Goal: Obtain resource: Obtain resource

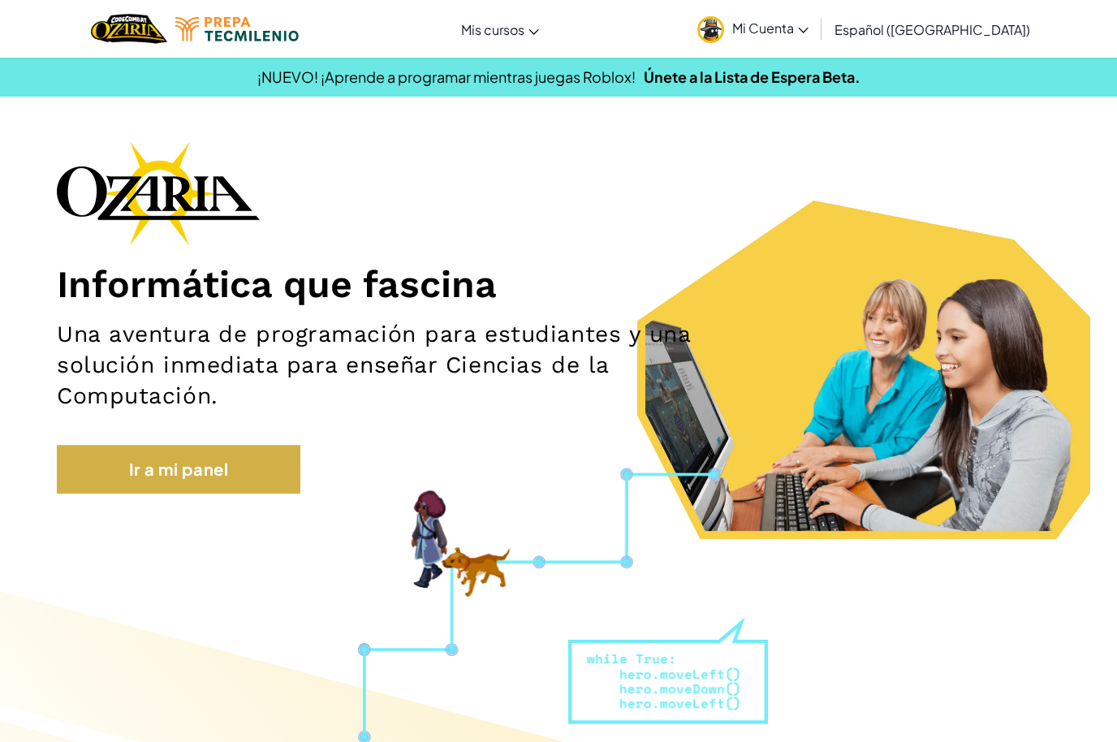
click at [120, 471] on link "Ir a mi panel" at bounding box center [179, 469] width 244 height 49
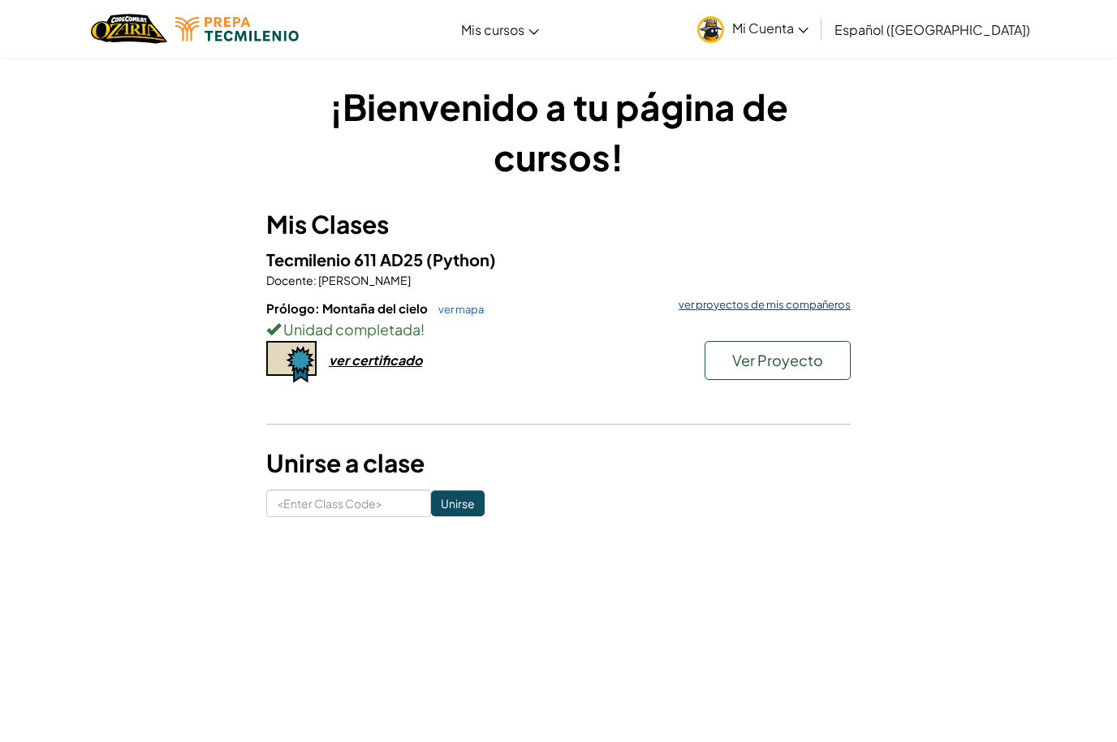
click at [831, 301] on link "ver proyectos de mis compañeros" at bounding box center [761, 305] width 180 height 11
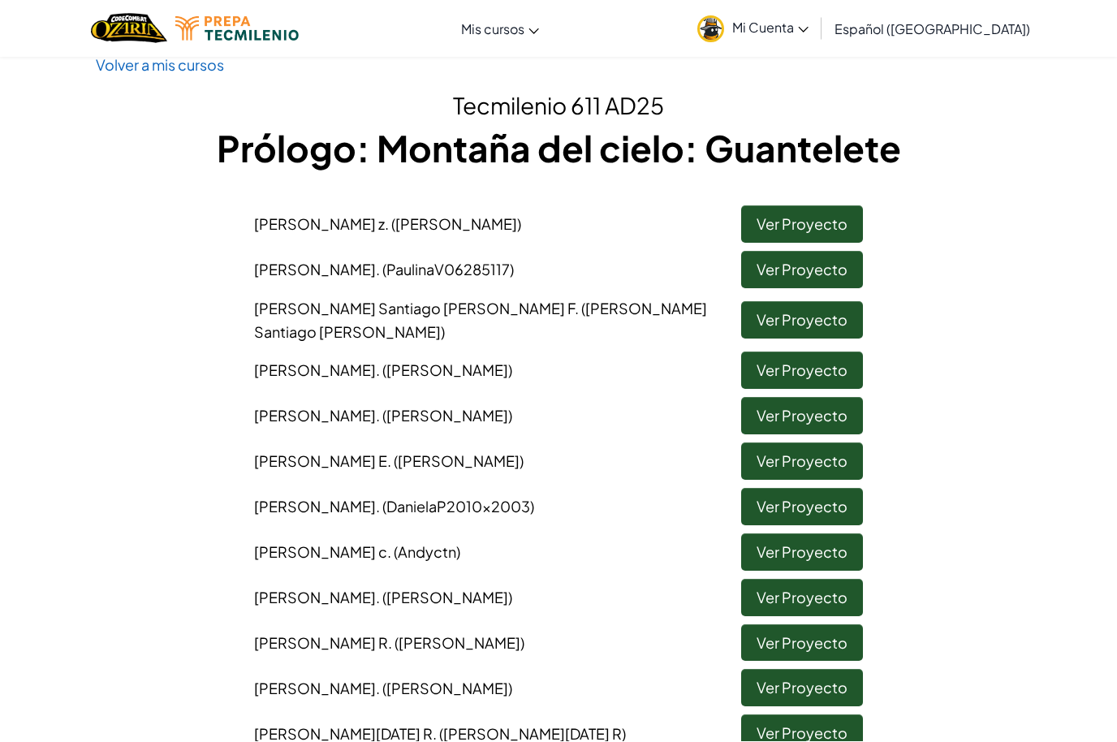
scroll to position [28, 0]
click at [848, 357] on link "Ver Proyecto" at bounding box center [802, 370] width 122 height 37
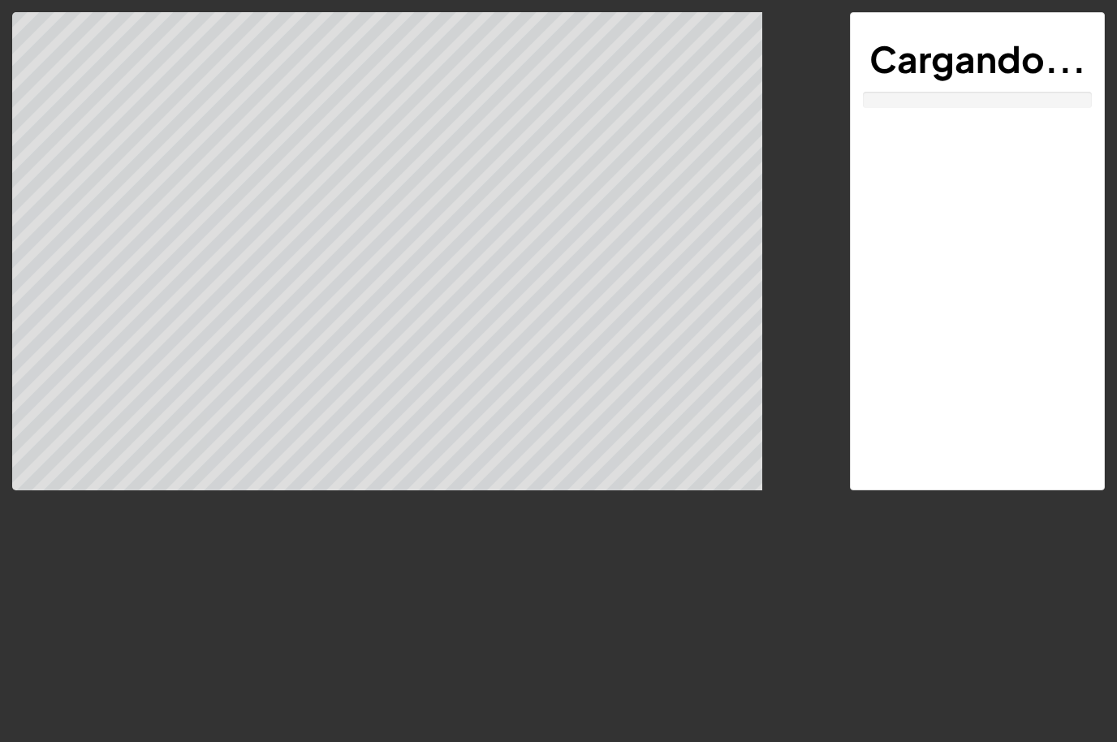
click at [798, 387] on div at bounding box center [419, 251] width 814 height 478
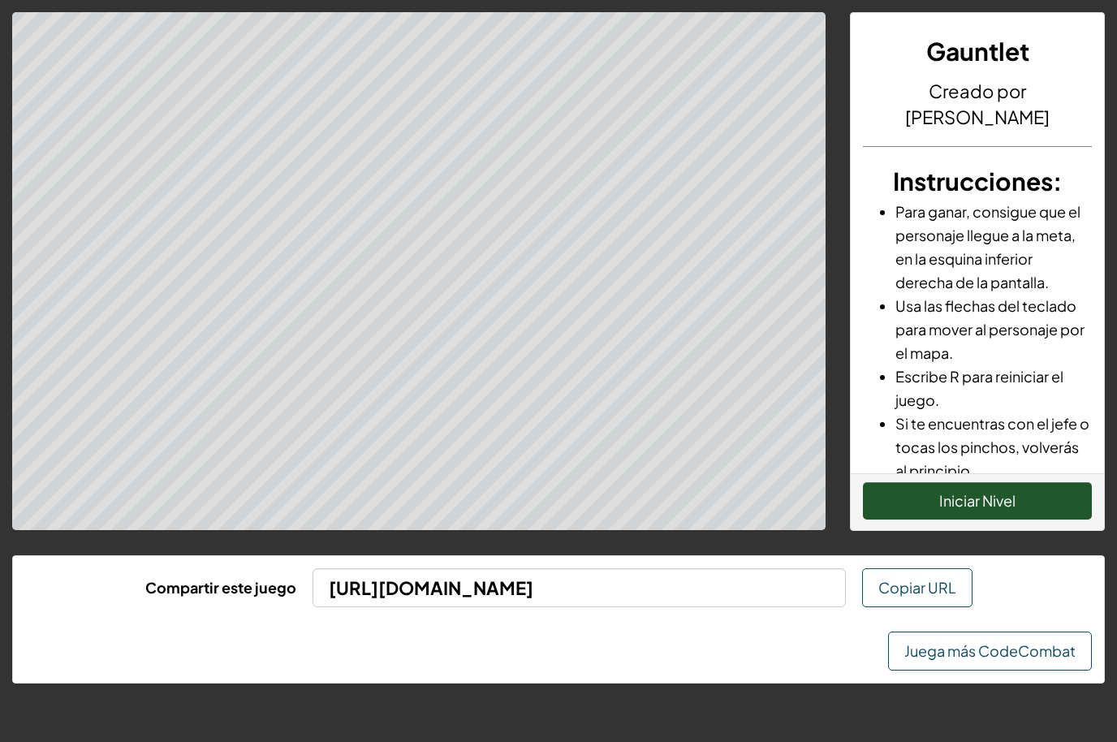
click at [975, 515] on button "Iniciar Nivel" at bounding box center [977, 500] width 229 height 37
click at [992, 499] on button "[PERSON_NAME]" at bounding box center [977, 500] width 229 height 37
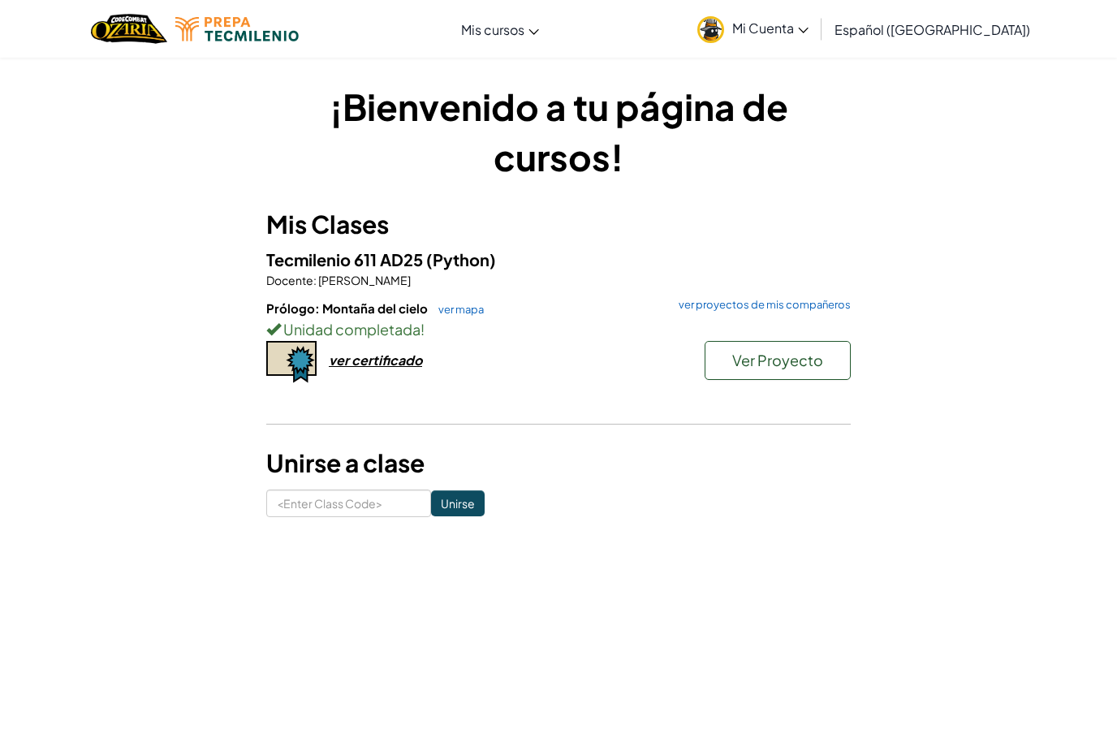
click at [386, 356] on div "ver certificado" at bounding box center [375, 360] width 93 height 17
